Goal: Task Accomplishment & Management: Manage account settings

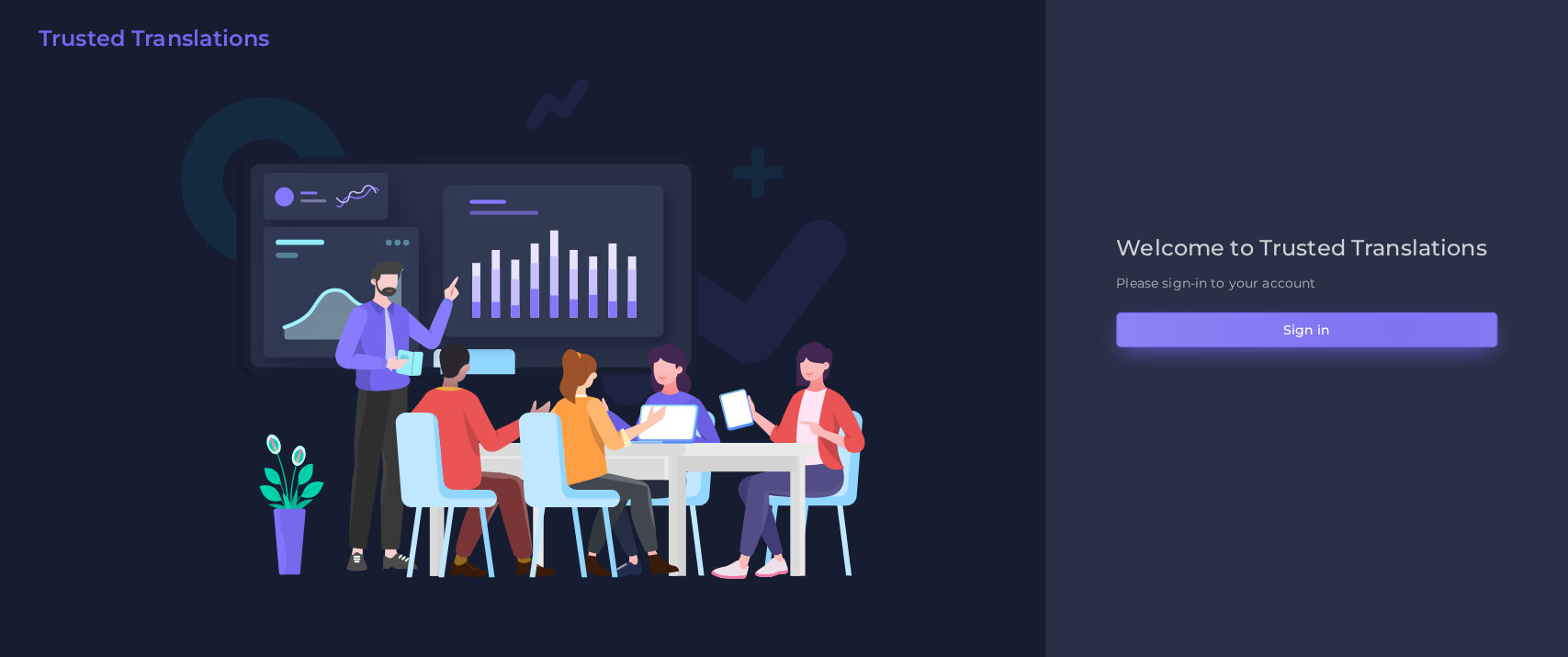
click at [1399, 328] on button "Sign in" at bounding box center [1305, 329] width 381 height 35
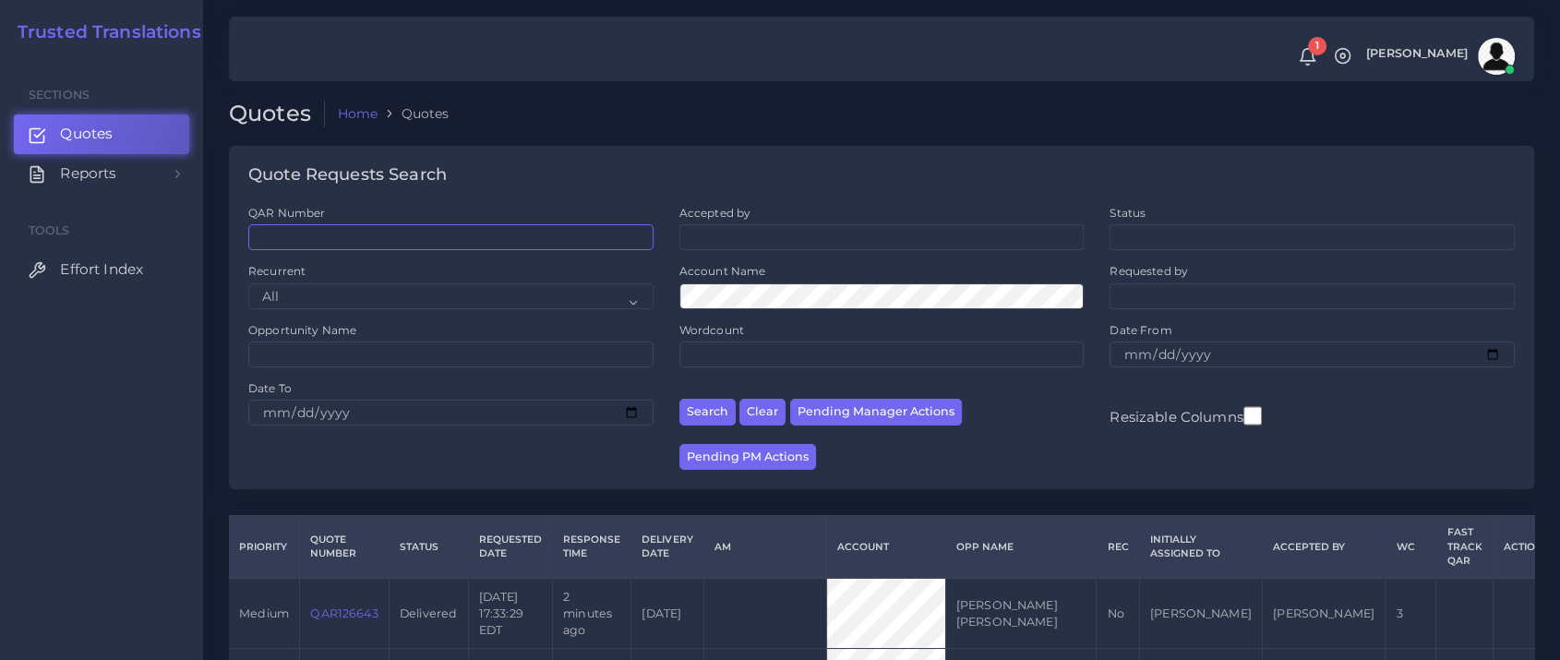
click at [437, 236] on input "QAR Number" at bounding box center [450, 237] width 405 height 26
paste input "QAR125859"
type input "QAR125859"
click at [679, 399] on button "Search" at bounding box center [707, 412] width 56 height 27
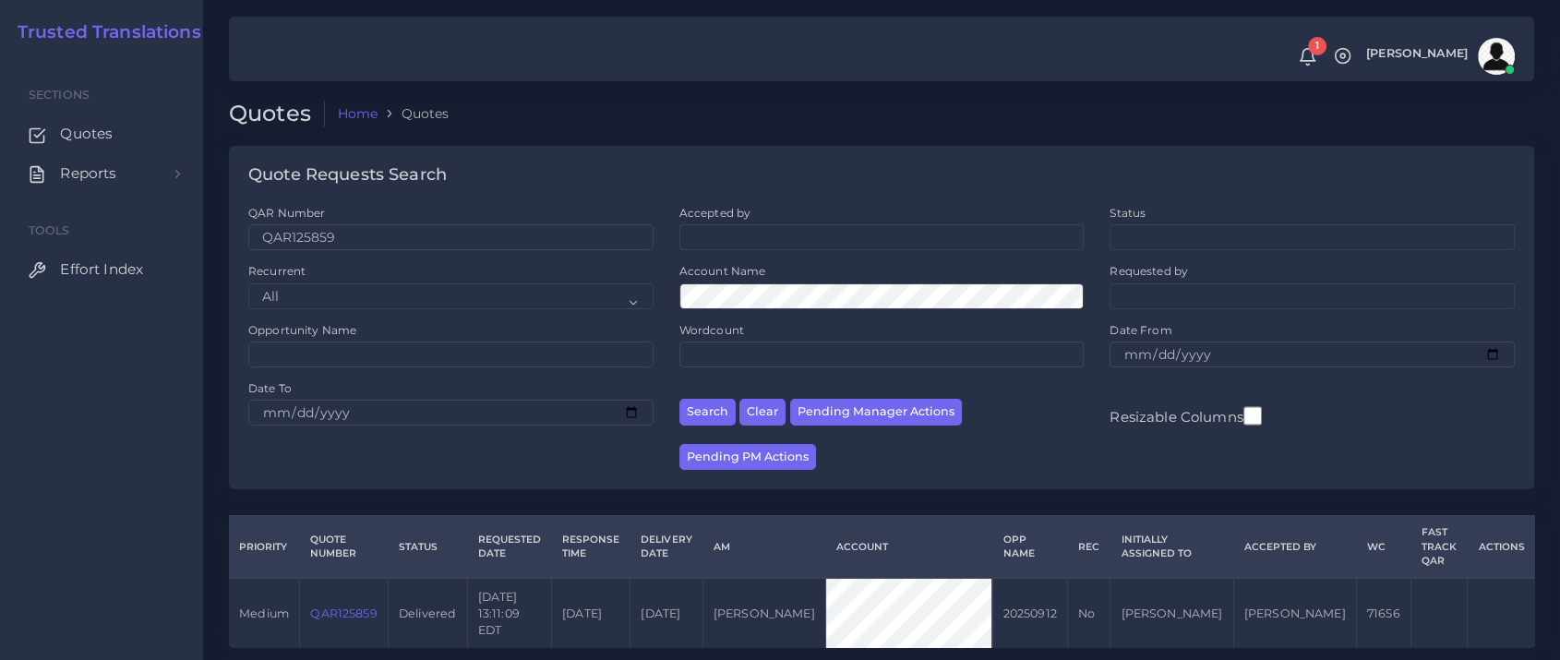
scroll to position [42, 0]
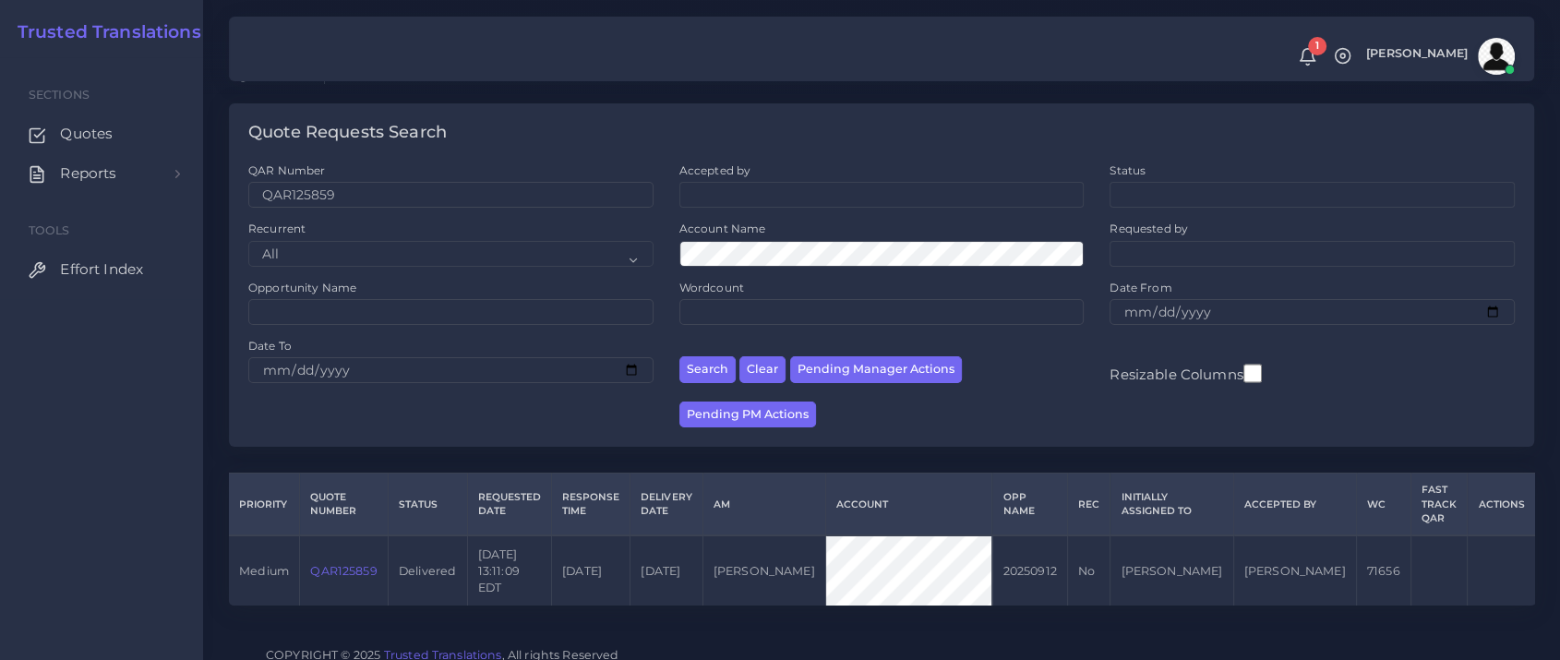
click at [329, 564] on link "QAR125859" at bounding box center [343, 571] width 66 height 14
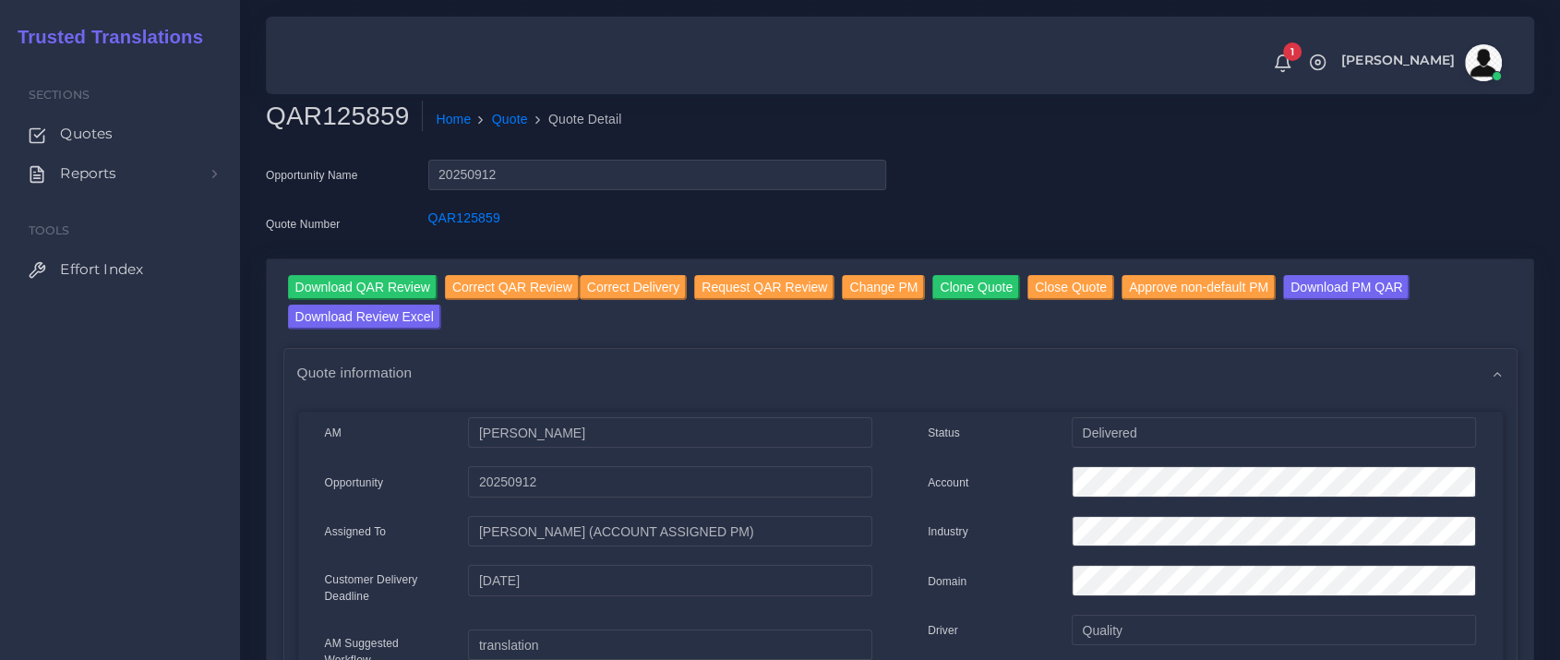
click at [231, 422] on div "Sections Quotes Reports Sales Campaigns Keywords excel processor Tools Effort I…" at bounding box center [120, 358] width 240 height 603
click at [89, 547] on div "Sections Quotes Reports Sales Campaigns Keywords excel processor Tools Effort I…" at bounding box center [120, 358] width 240 height 603
click at [861, 283] on input "Change PM" at bounding box center [883, 287] width 83 height 25
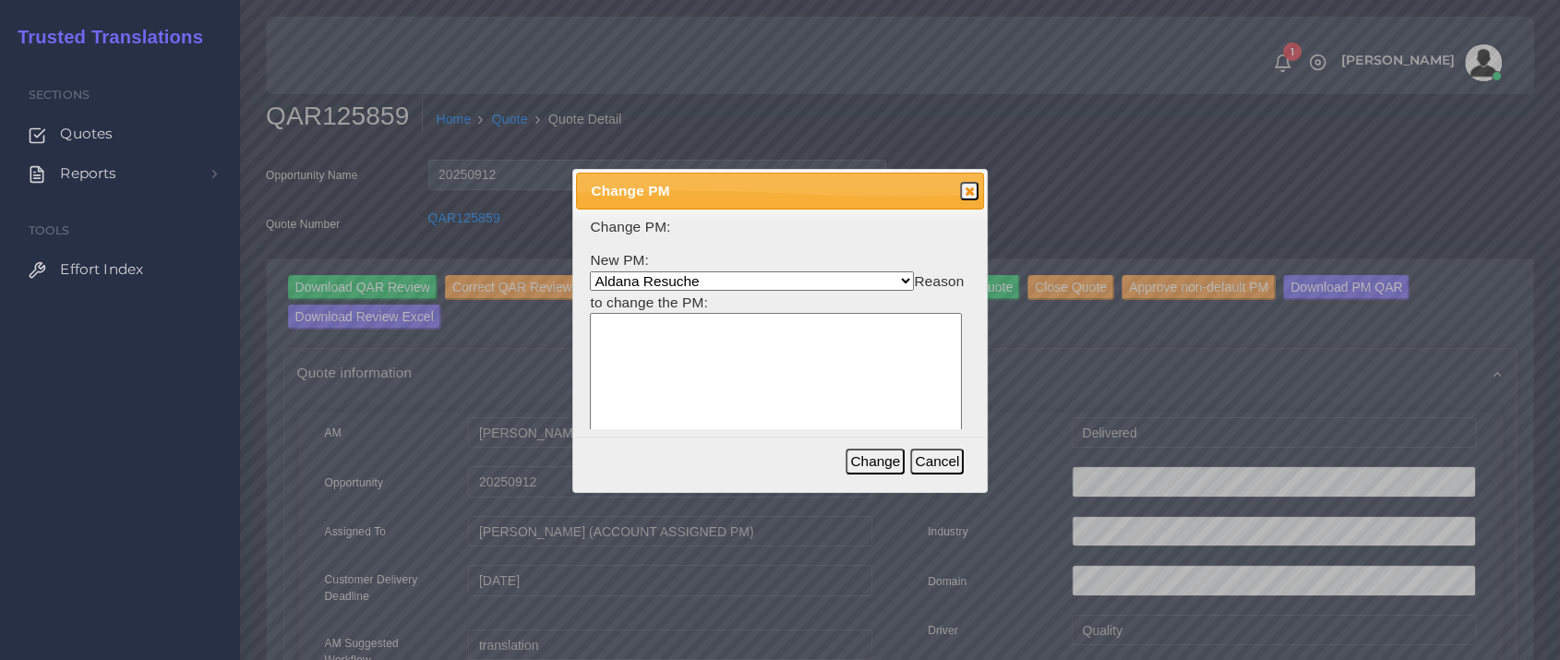
click at [678, 284] on select "[PERSON_NAME] Resuche [PERSON_NAME] PM [PERSON_NAME] (ACCOUNT ASSIGNED PM) [PER…" at bounding box center [752, 280] width 324 height 19
select select "b2a86391-d64c-65d9-63e1-614cf9933189"
click at [590, 271] on select "[PERSON_NAME] Resuche [PERSON_NAME] PM [PERSON_NAME] (ACCOUNT ASSIGNED PM) [PER…" at bounding box center [752, 280] width 324 height 19
click at [777, 374] on textarea at bounding box center [776, 401] width 372 height 176
type textarea "Bea is OFF"
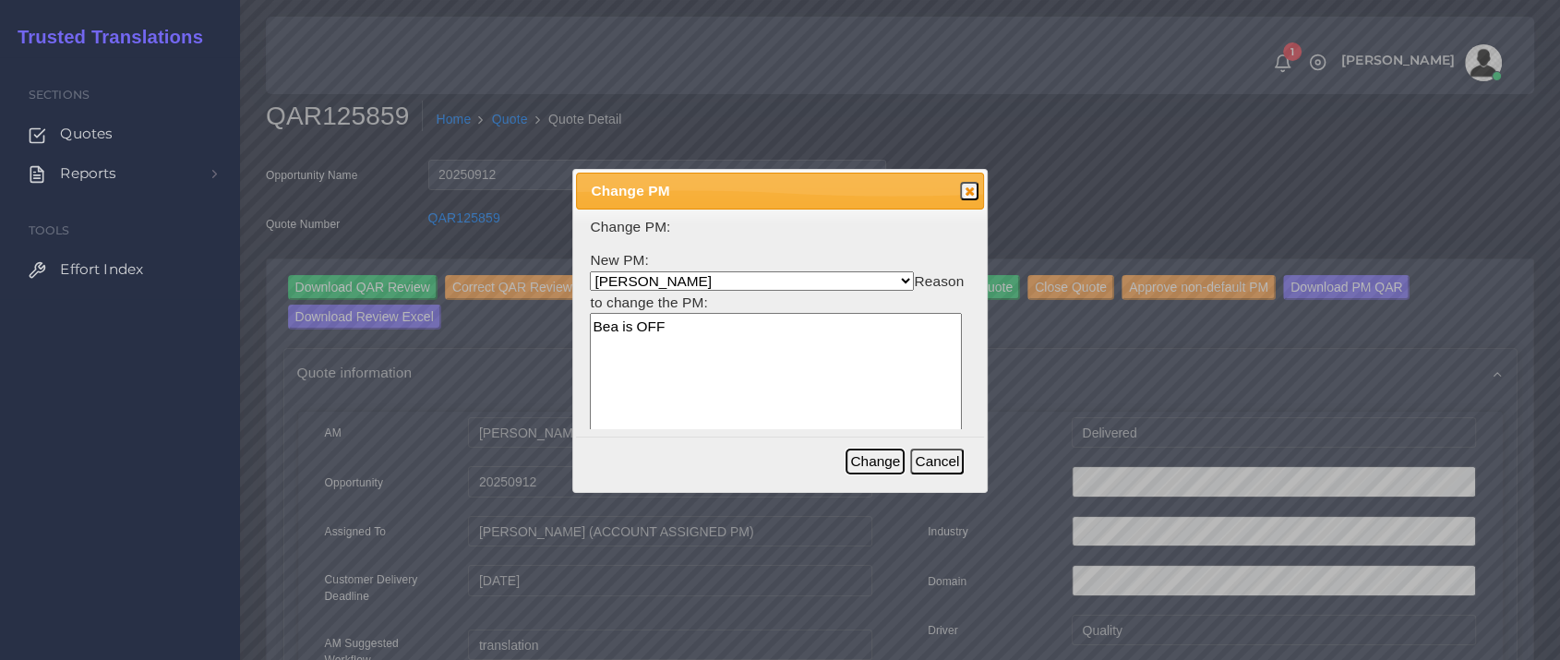
click at [893, 463] on button "Change" at bounding box center [874, 462] width 59 height 26
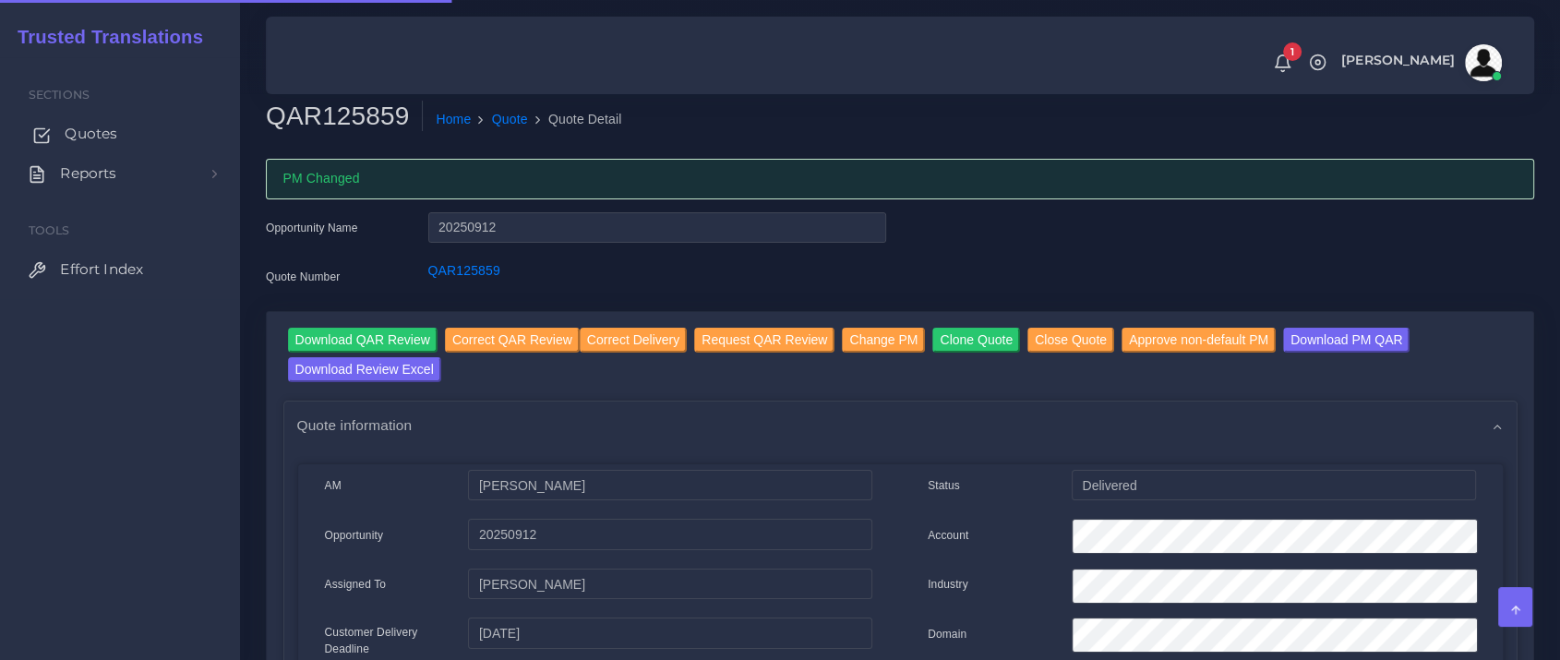
click at [86, 131] on span "Quotes" at bounding box center [91, 134] width 53 height 20
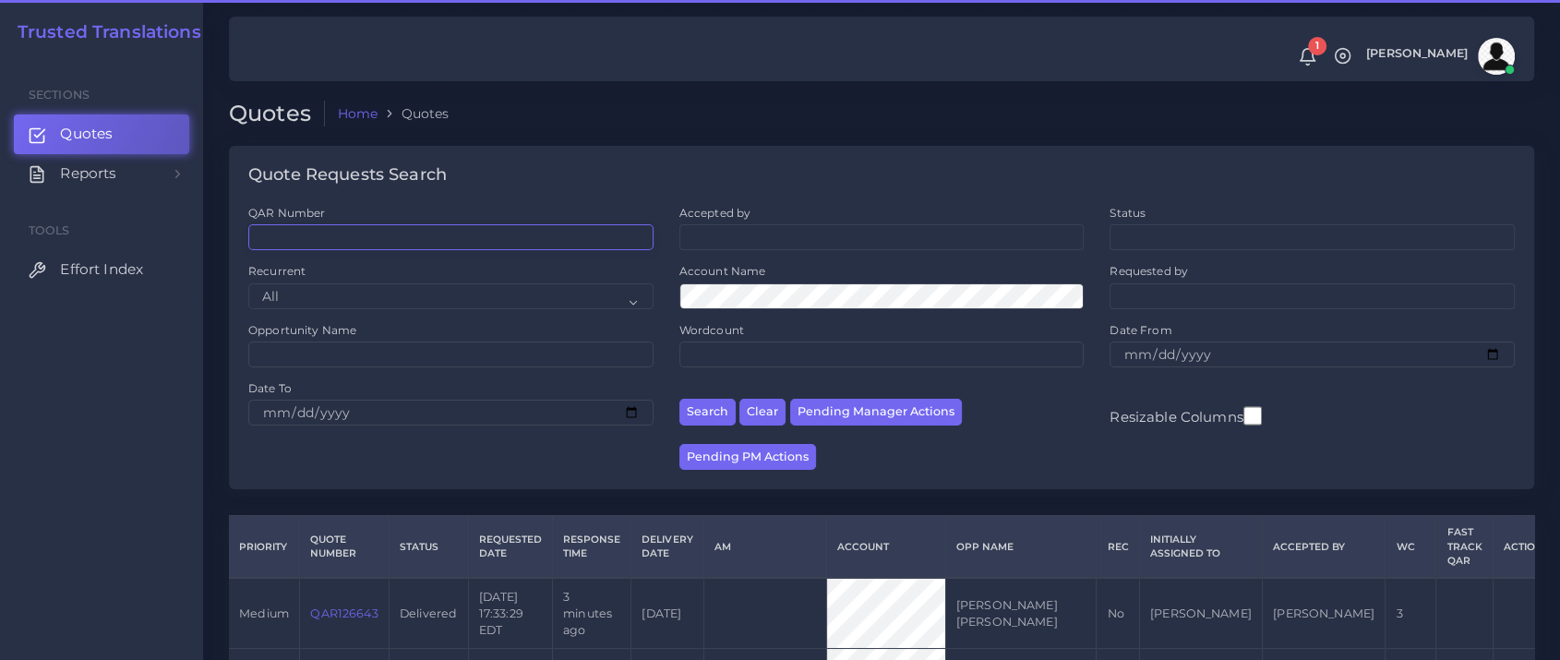
click at [417, 238] on input "QAR Number" at bounding box center [450, 237] width 405 height 26
paste input "QAR125859"
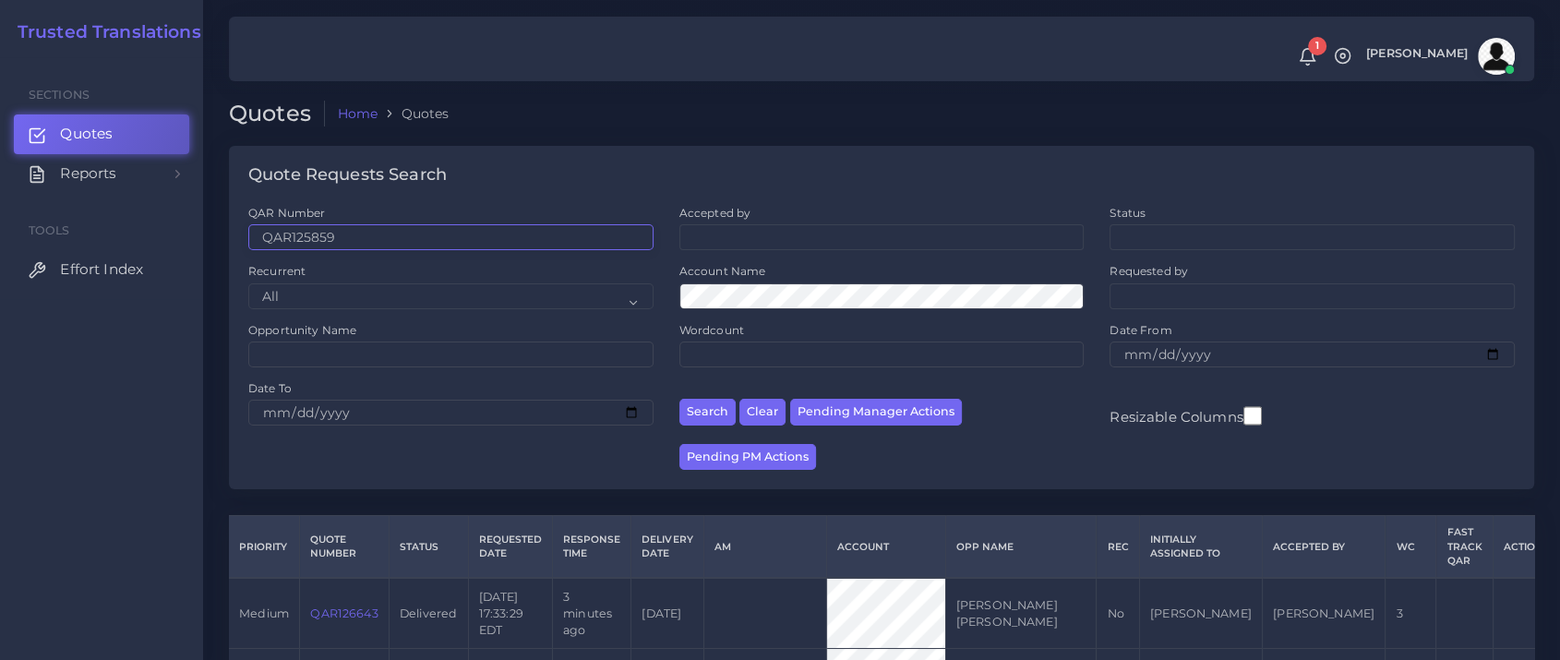
type input "QAR125859"
click at [679, 399] on button "Search" at bounding box center [707, 412] width 56 height 27
